Goal: Task Accomplishment & Management: Manage account settings

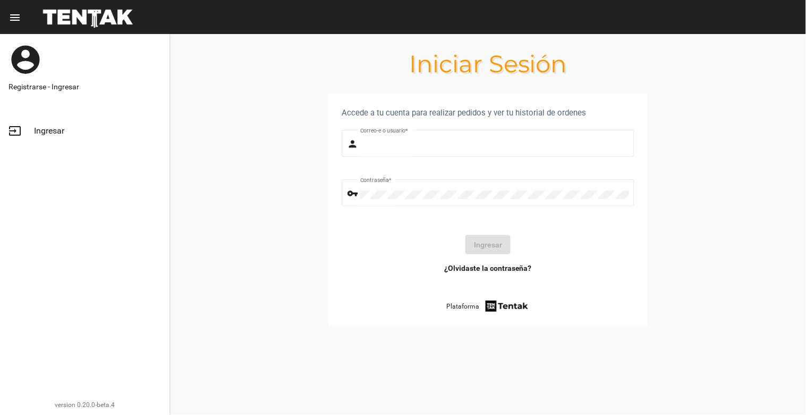
type input "[EMAIL_ADDRESS][DOMAIN_NAME]"
click at [499, 238] on button "Ingresar" at bounding box center [488, 244] width 45 height 19
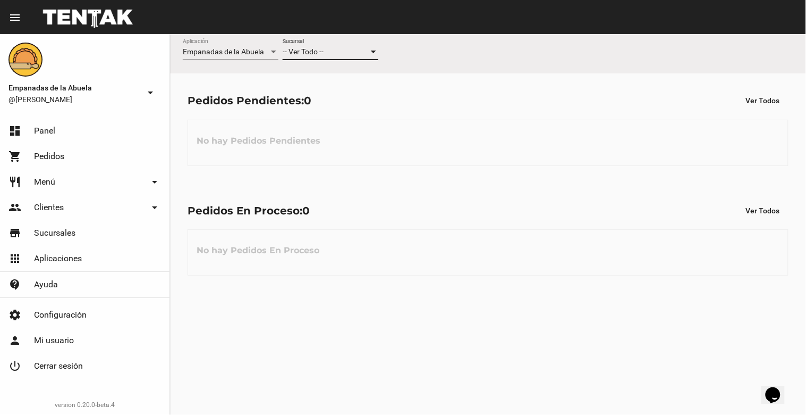
click at [376, 52] on div at bounding box center [374, 52] width 10 height 9
drag, startPoint x: 370, startPoint y: 95, endPoint x: 406, endPoint y: 86, distance: 36.6
click at [373, 96] on span "Lomas de Zamora" at bounding box center [331, 97] width 96 height 22
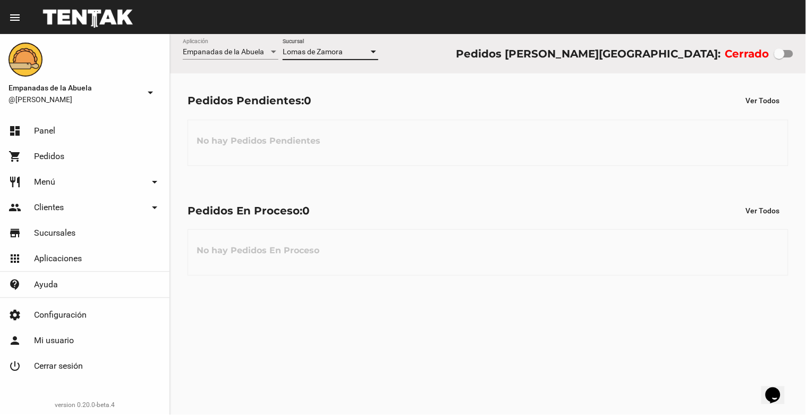
click at [785, 54] on div at bounding box center [779, 53] width 11 height 11
click at [780, 57] on input "checkbox" at bounding box center [779, 57] width 1 height 1
checkbox input "true"
